Goal: Transaction & Acquisition: Obtain resource

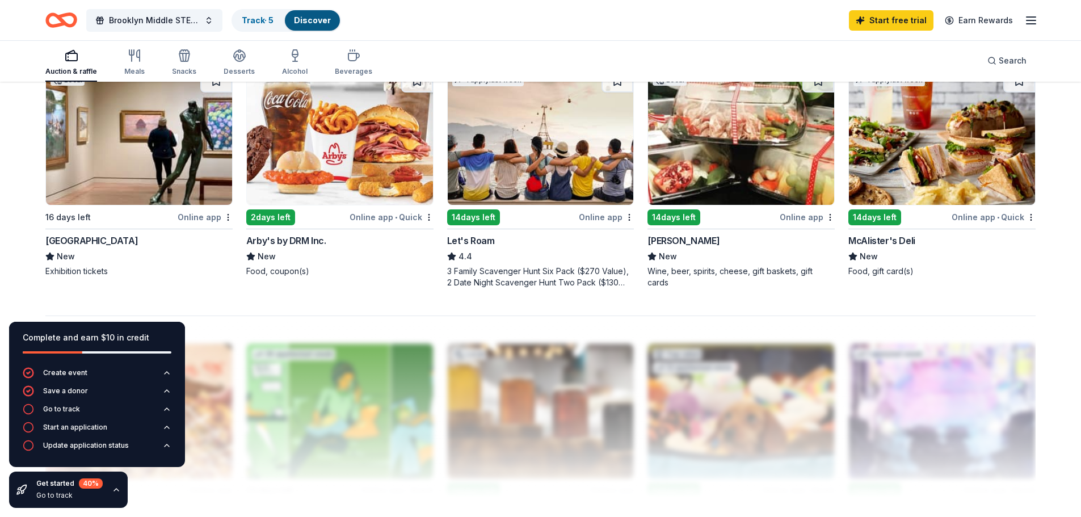
scroll to position [851, 0]
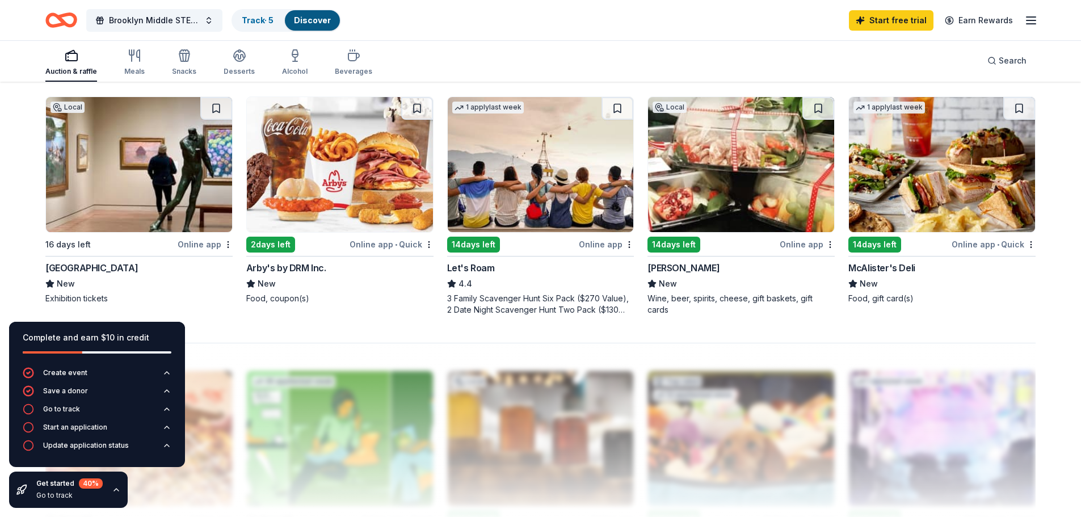
click at [354, 178] on img at bounding box center [340, 164] width 186 height 135
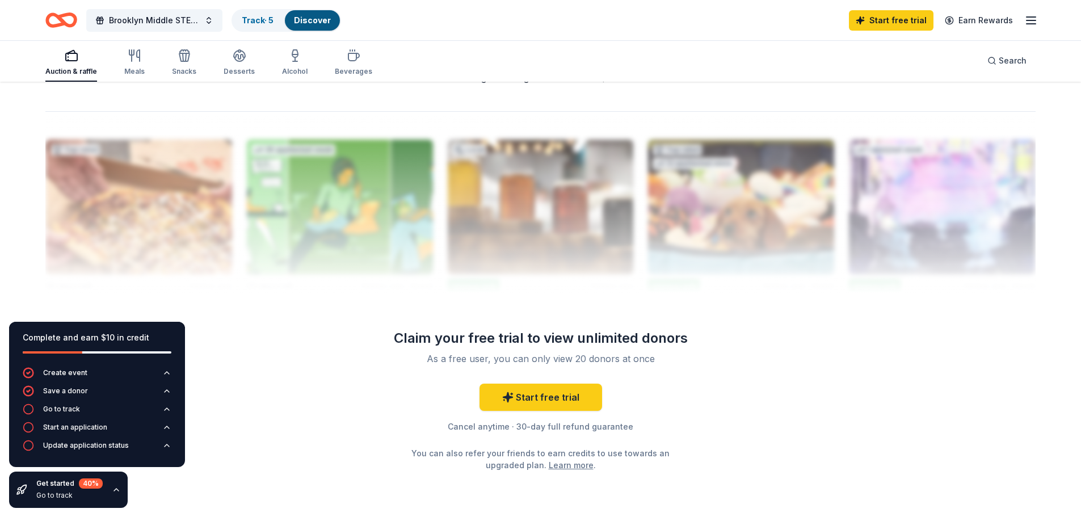
scroll to position [1132, 0]
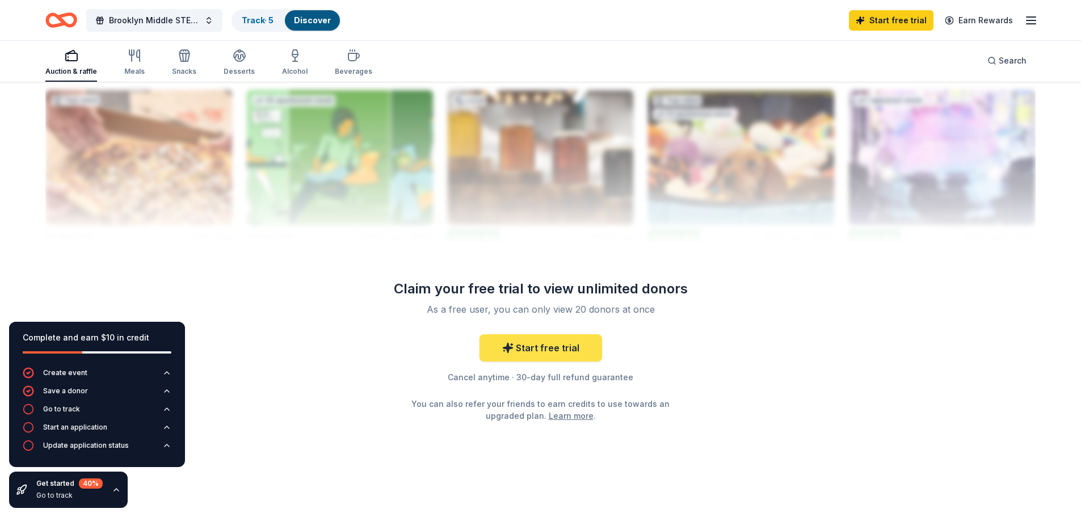
click at [550, 348] on link "Start free trial" at bounding box center [540, 347] width 123 height 27
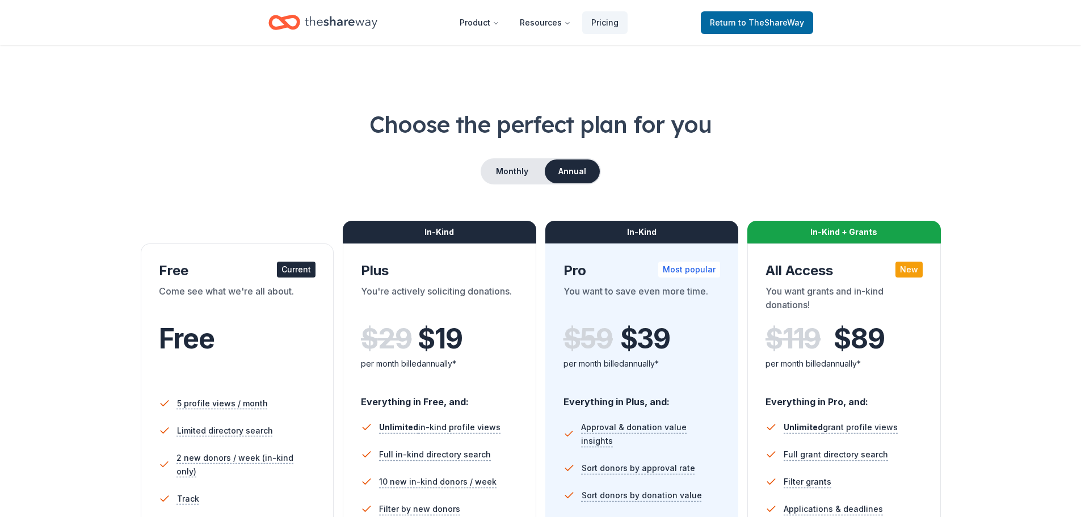
click at [274, 363] on div "Free" at bounding box center [237, 354] width 157 height 62
click at [218, 287] on div "Come see what we're all about." at bounding box center [237, 300] width 157 height 32
click at [243, 271] on div "Free Current" at bounding box center [237, 271] width 157 height 18
click at [291, 275] on div "Current" at bounding box center [296, 270] width 39 height 16
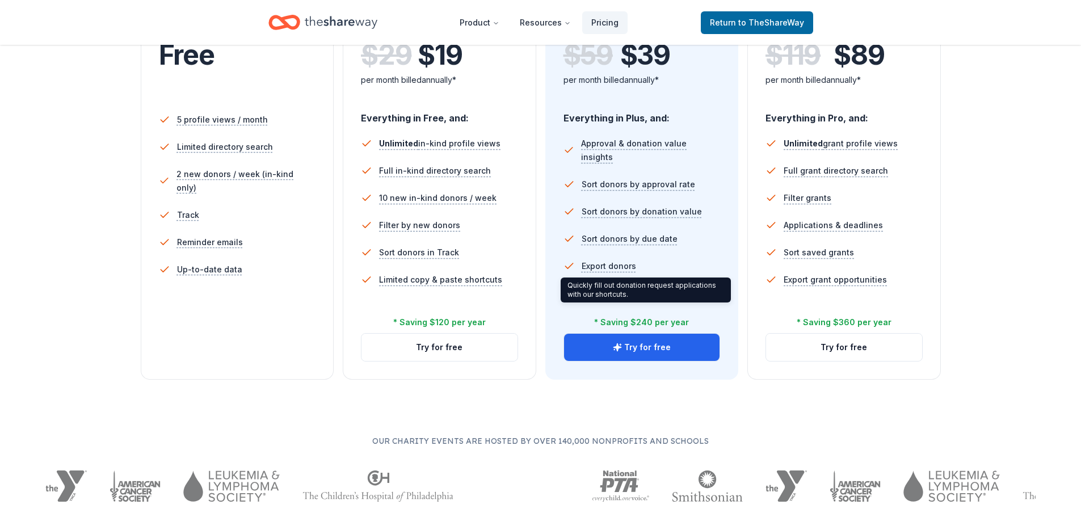
scroll to position [57, 0]
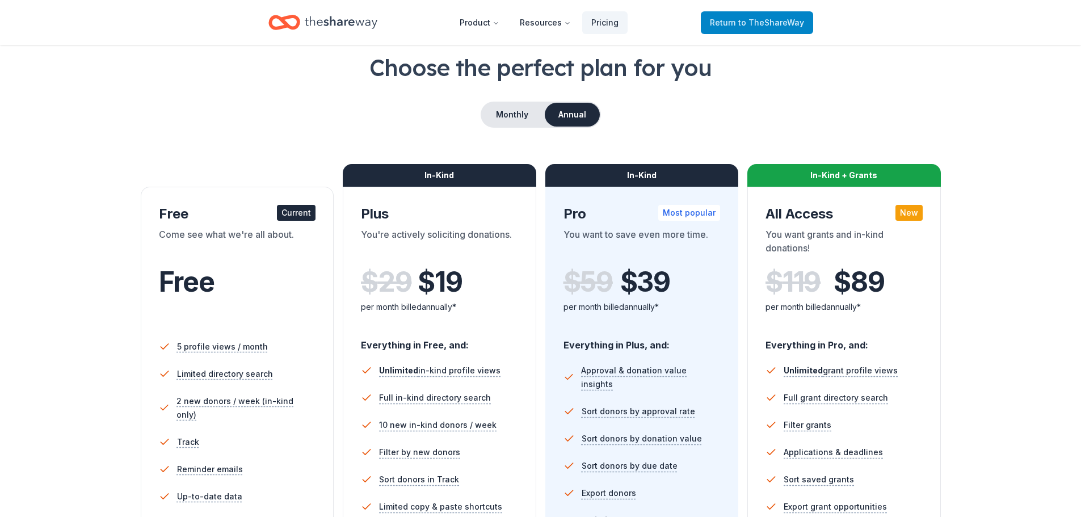
click at [733, 27] on span "Return to TheShareWay" at bounding box center [757, 23] width 94 height 14
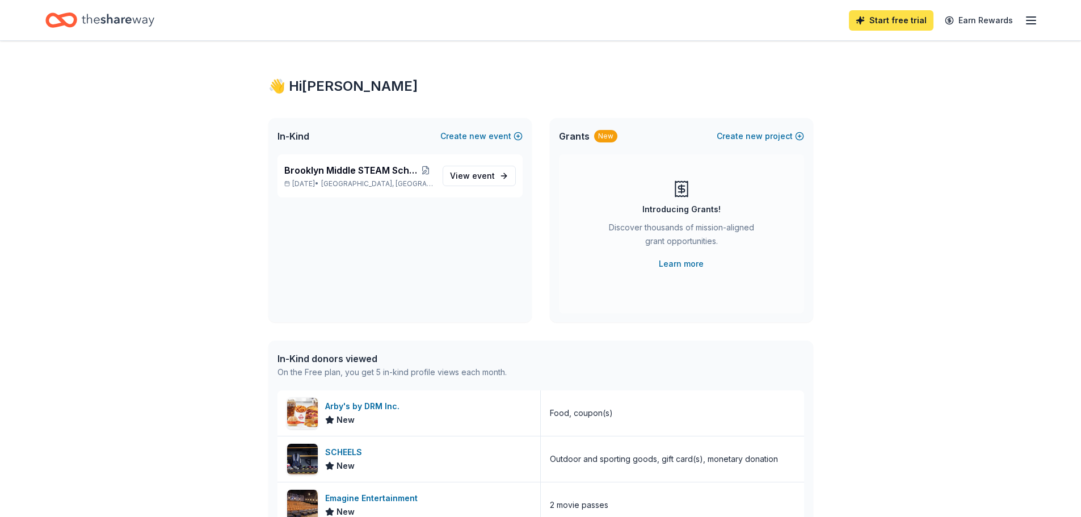
click at [932, 26] on link "Start free trial" at bounding box center [891, 20] width 85 height 20
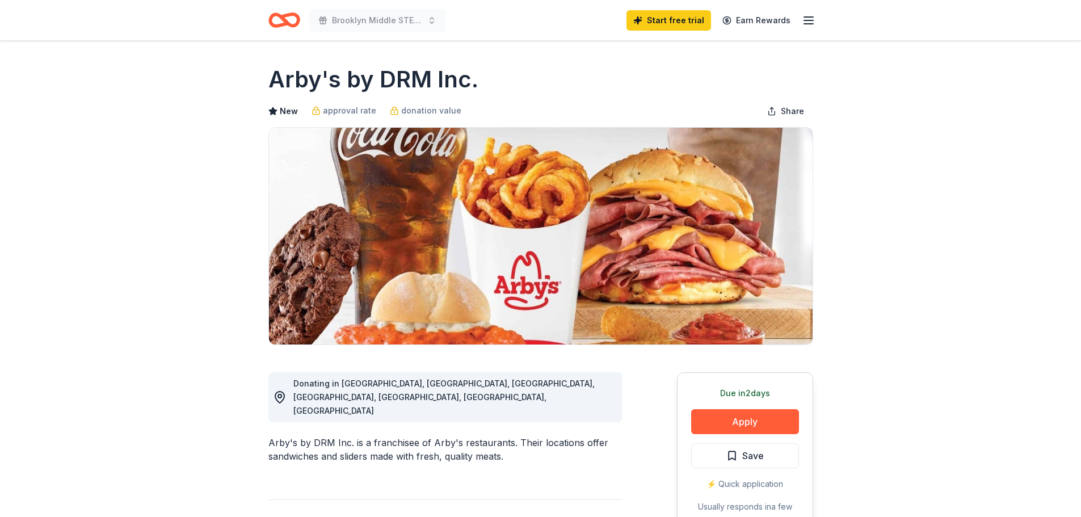
click at [735, 407] on div "Due in 2 days Apply Save ⚡️ Quick application Usually responds in a few weeks" at bounding box center [745, 456] width 136 height 169
click at [743, 417] on button "Apply" at bounding box center [745, 421] width 108 height 25
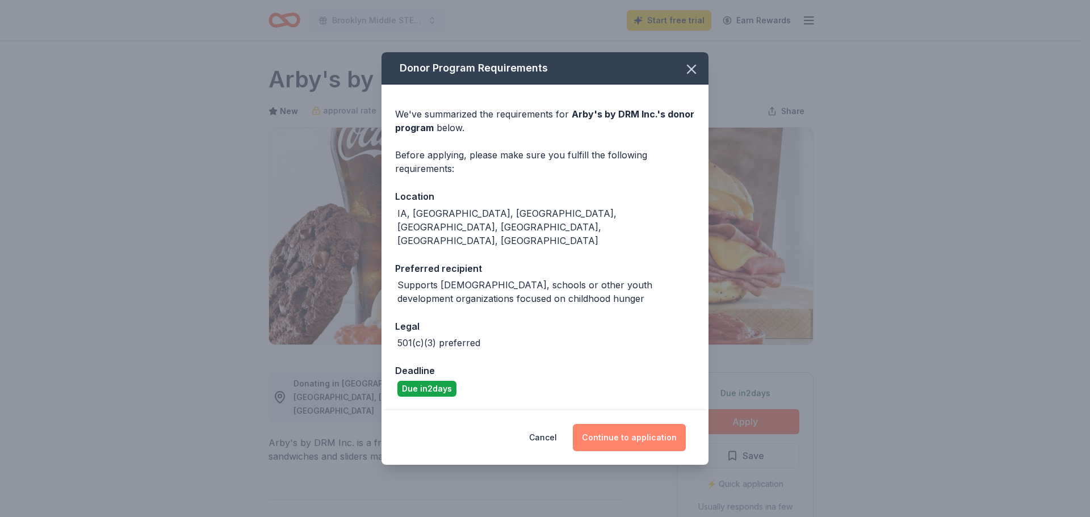
click at [592, 431] on button "Continue to application" at bounding box center [629, 437] width 113 height 27
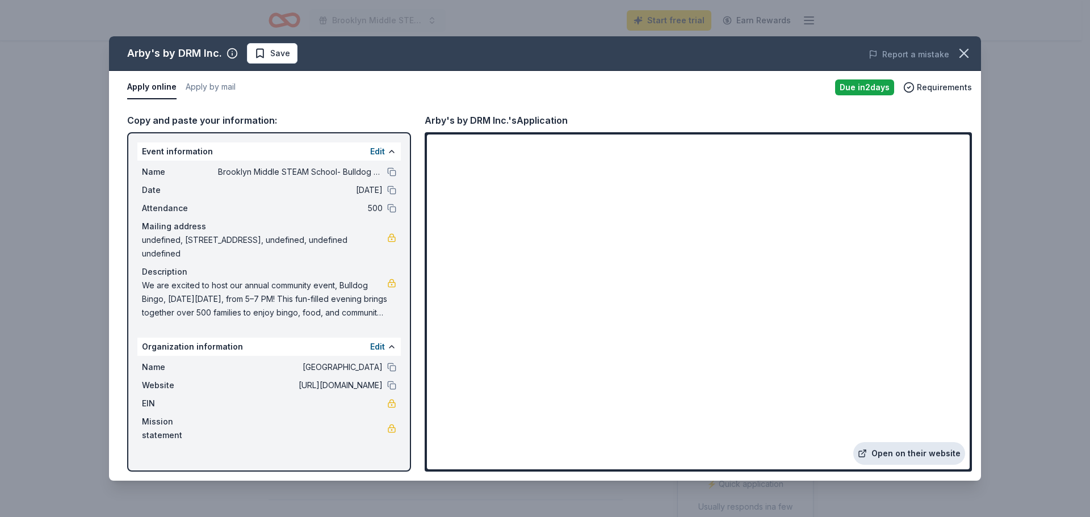
click at [884, 449] on link "Open on their website" at bounding box center [909, 453] width 112 height 23
click at [970, 48] on icon "button" at bounding box center [964, 53] width 16 height 16
